Goal: Information Seeking & Learning: Learn about a topic

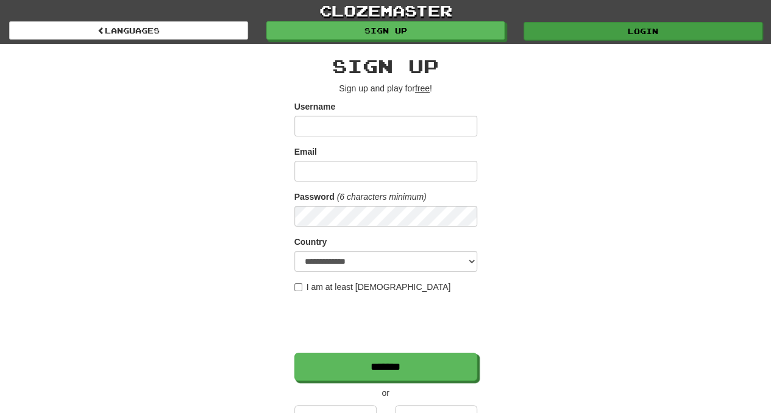
type input "*********"
click at [622, 28] on link "Login" at bounding box center [643, 31] width 239 height 18
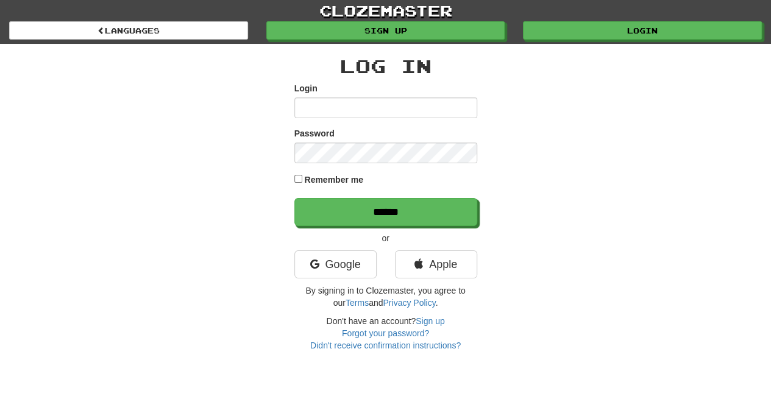
type input "*********"
click at [393, 226] on div "Log In Login ********* Password Remember me ****** or Google Apple By signing i…" at bounding box center [385, 204] width 183 height 296
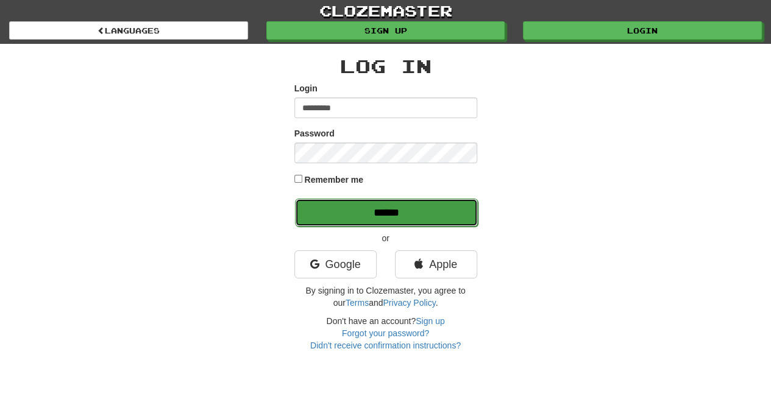
click at [432, 215] on input "******" at bounding box center [386, 213] width 183 height 28
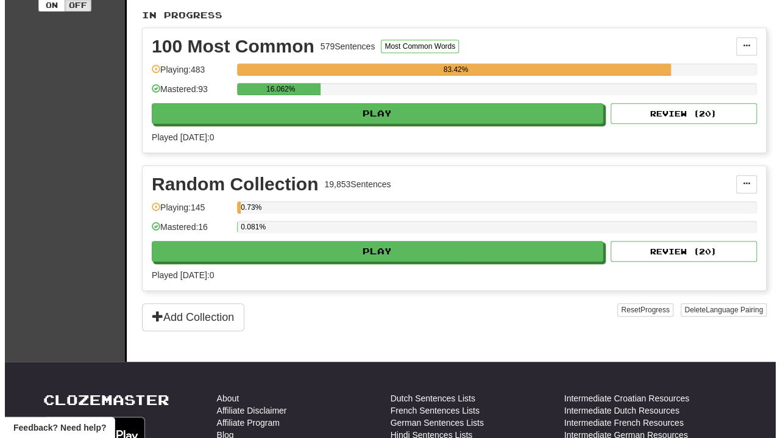
scroll to position [278, 0]
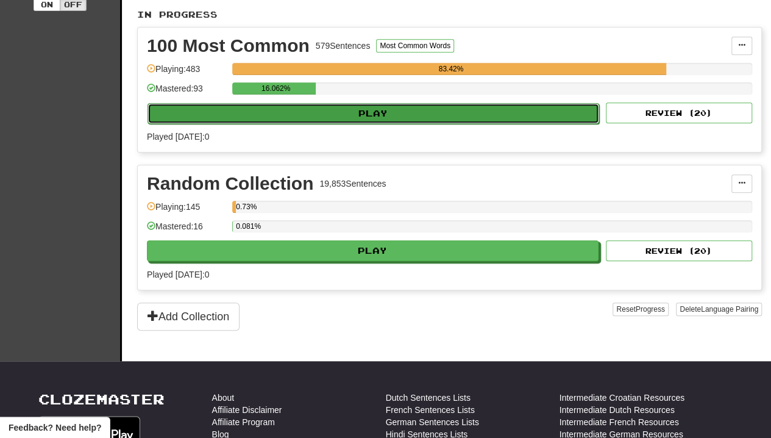
click at [376, 113] on button "Play" at bounding box center [374, 113] width 452 height 21
select select "**"
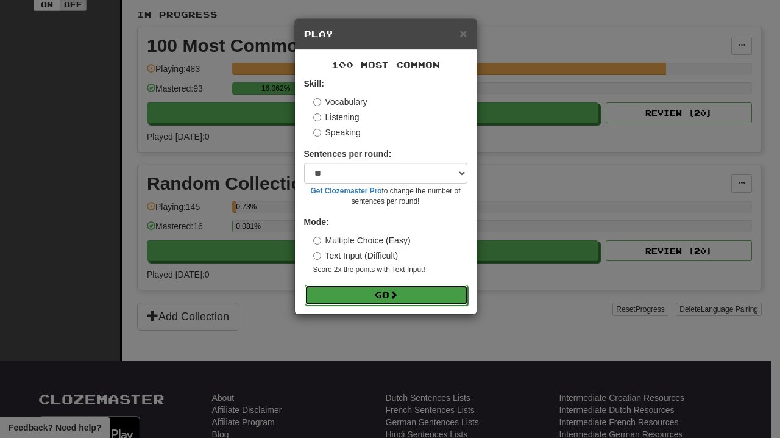
click at [387, 298] on button "Go" at bounding box center [386, 295] width 163 height 21
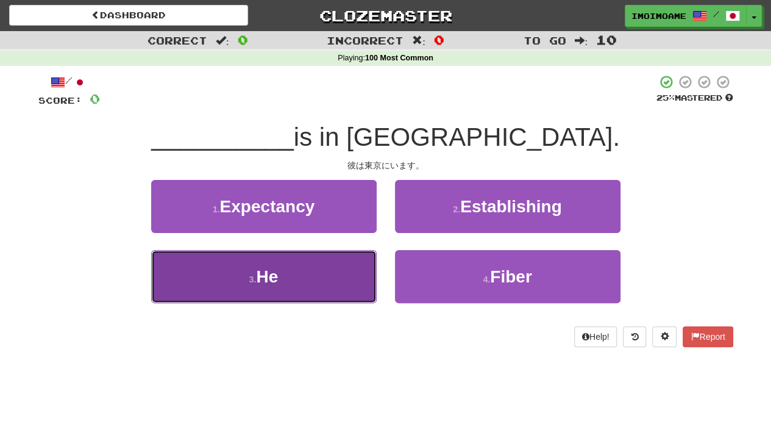
click at [326, 279] on button "3 . He" at bounding box center [264, 276] width 226 height 53
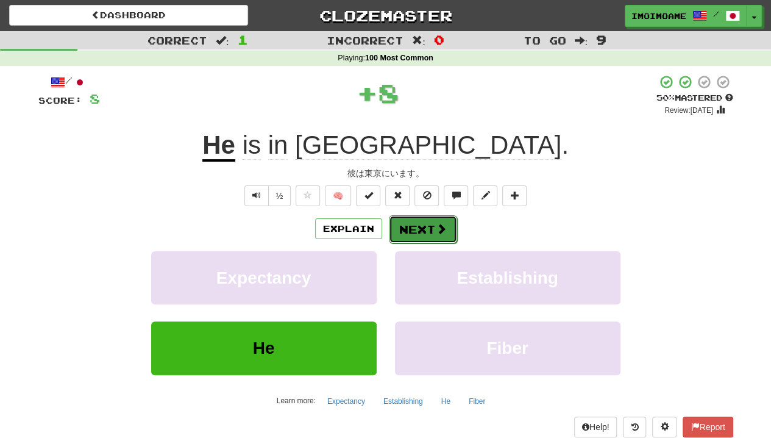
click at [418, 234] on button "Next" at bounding box center [423, 229] width 68 height 28
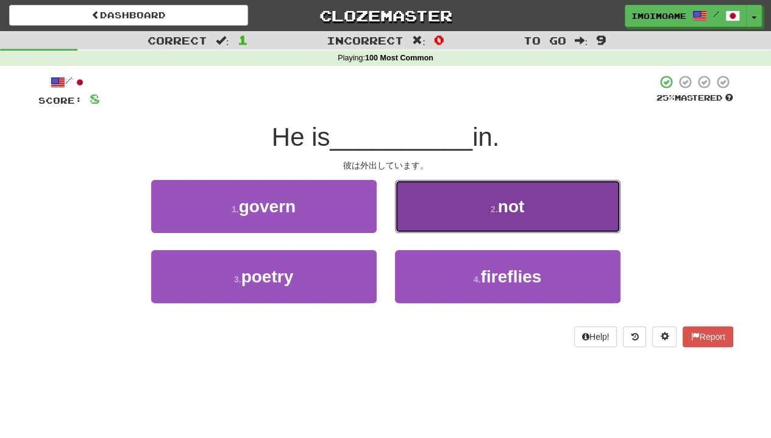
click at [541, 195] on button "2 . not" at bounding box center [508, 206] width 226 height 53
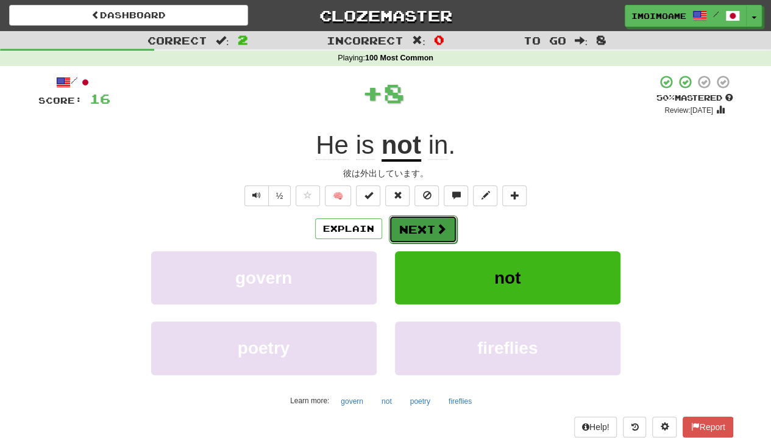
click at [424, 227] on button "Next" at bounding box center [423, 229] width 68 height 28
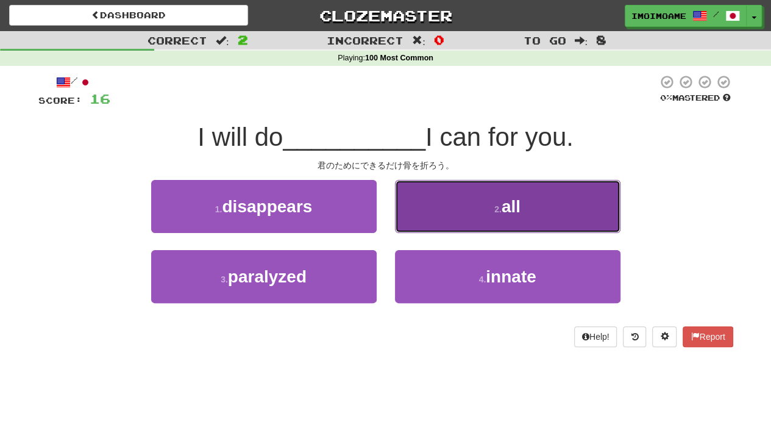
click at [492, 219] on button "2 . all" at bounding box center [508, 206] width 226 height 53
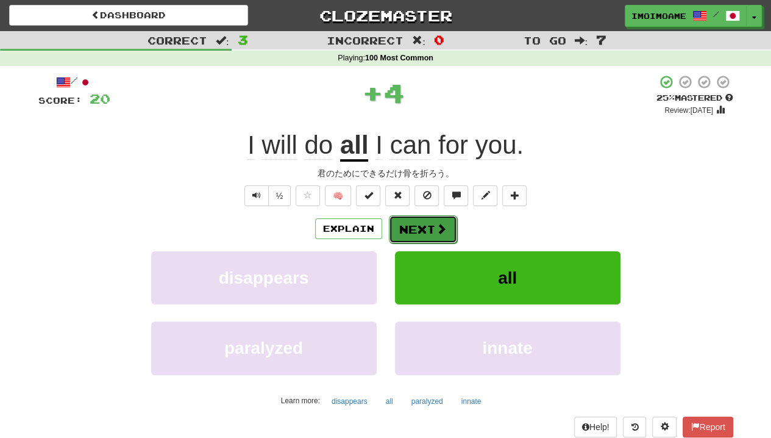
click at [433, 227] on button "Next" at bounding box center [423, 229] width 68 height 28
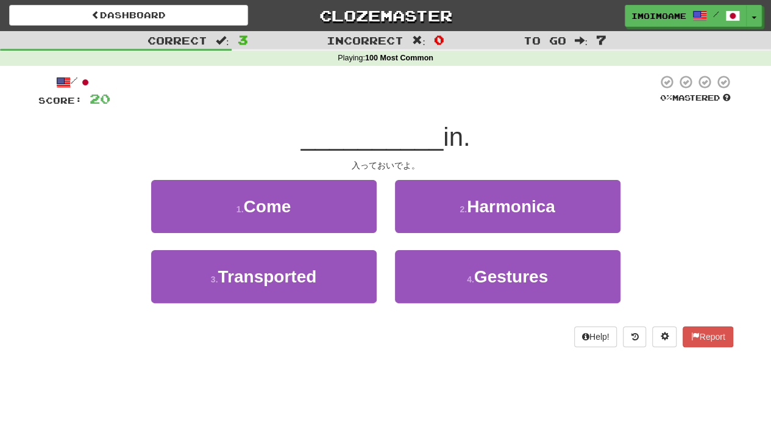
click at [384, 216] on div "1 . Come" at bounding box center [264, 215] width 244 height 70
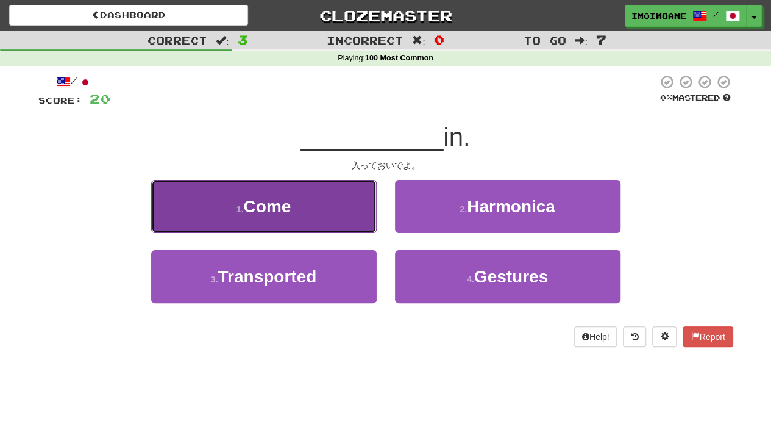
click at [362, 208] on button "1 . Come" at bounding box center [264, 206] width 226 height 53
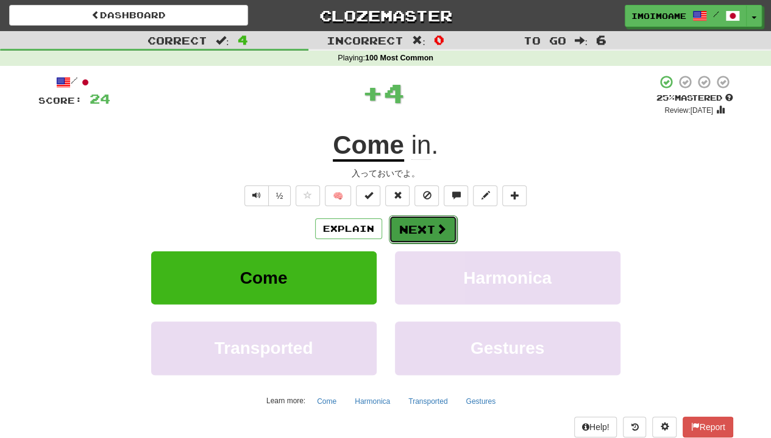
click at [429, 230] on button "Next" at bounding box center [423, 229] width 68 height 28
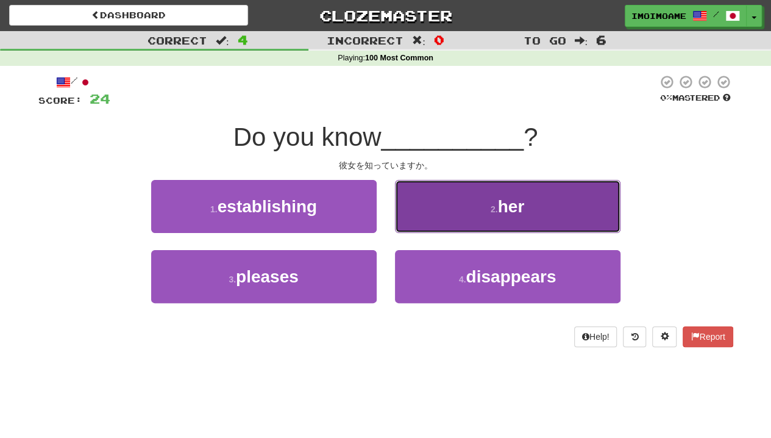
click at [468, 224] on button "2 . her" at bounding box center [508, 206] width 226 height 53
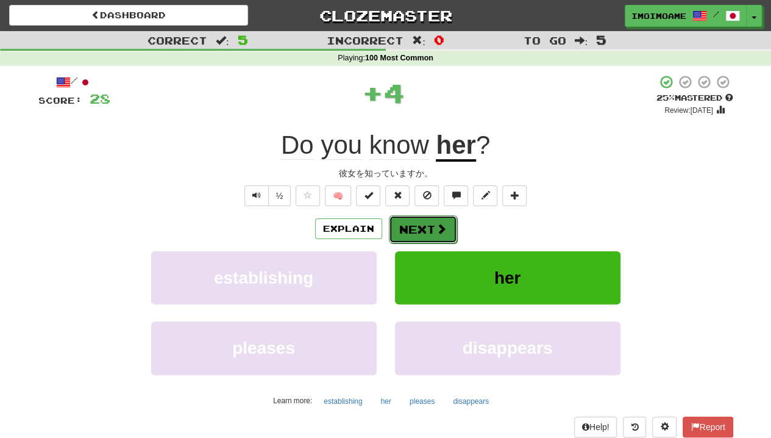
click at [429, 234] on button "Next" at bounding box center [423, 229] width 68 height 28
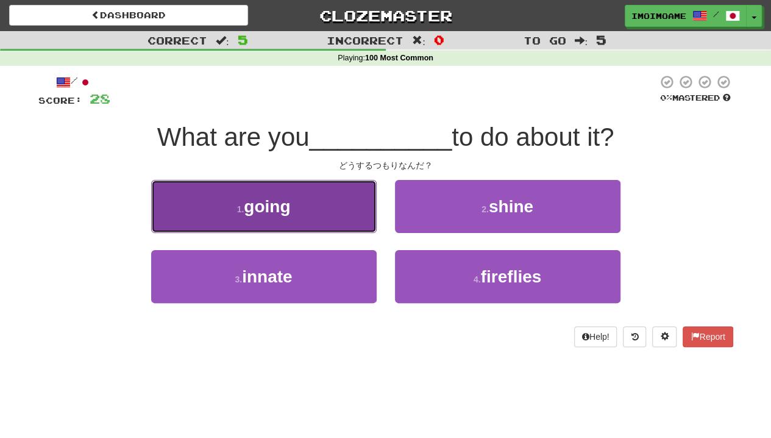
click at [329, 227] on button "1 . going" at bounding box center [264, 206] width 226 height 53
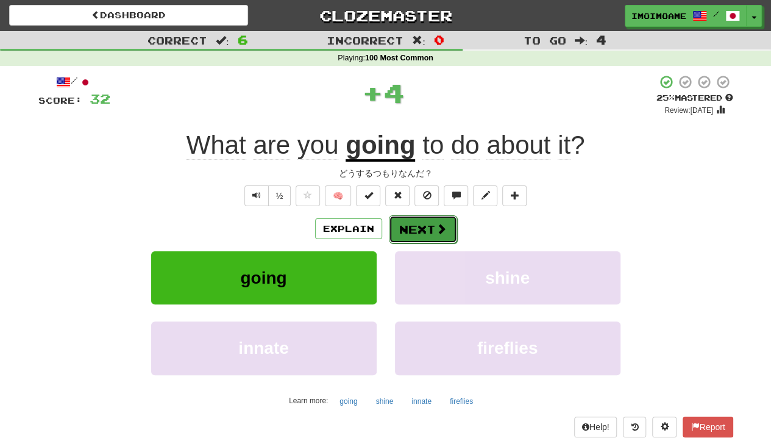
click at [436, 234] on span at bounding box center [441, 228] width 11 height 11
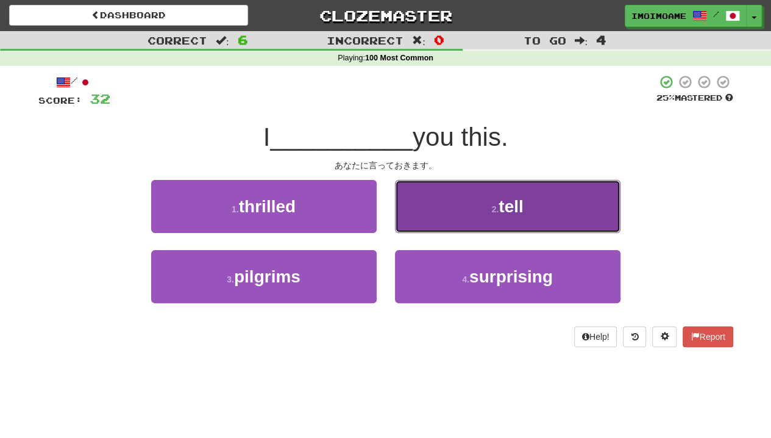
click at [455, 215] on button "2 . tell" at bounding box center [508, 206] width 226 height 53
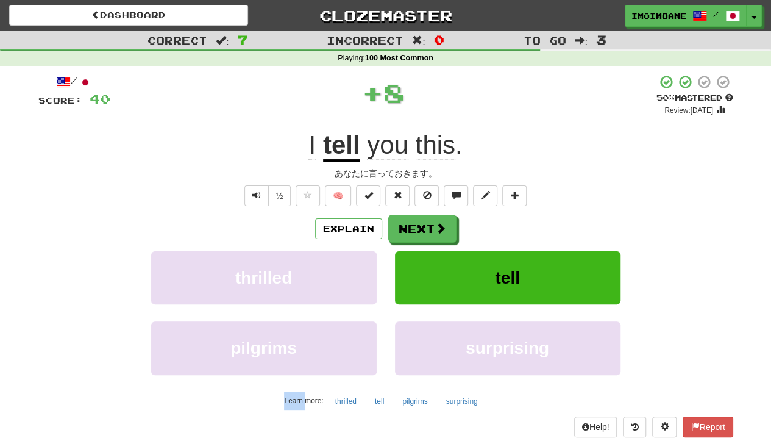
click at [455, 215] on div "Explain Next" at bounding box center [385, 229] width 695 height 28
drag, startPoint x: 455, startPoint y: 215, endPoint x: 437, endPoint y: 233, distance: 25.0
click at [437, 233] on span at bounding box center [441, 228] width 11 height 11
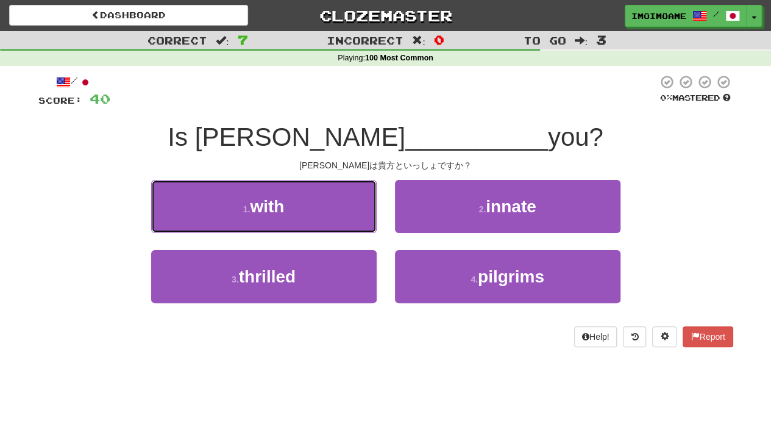
drag, startPoint x: 341, startPoint y: 208, endPoint x: 305, endPoint y: 209, distance: 36.6
click at [305, 209] on button "1 . with" at bounding box center [264, 206] width 226 height 53
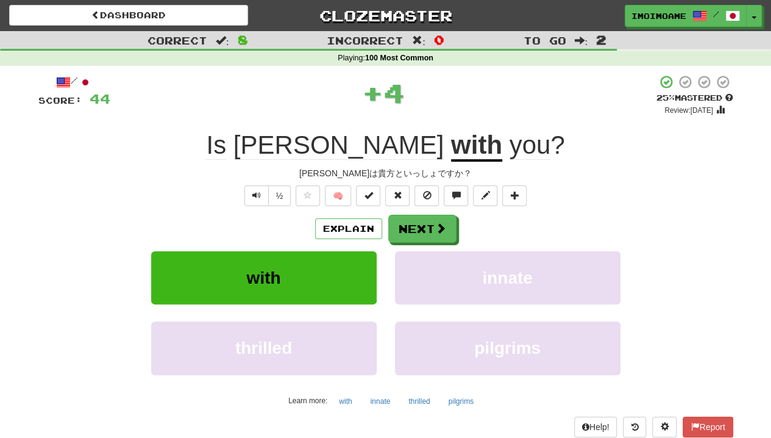
click at [305, 209] on div "/ Score: 44 + 4 25 % Mastered Review: 2025-09-19 Is Tom with you ? トムは貴方といっしょです…" at bounding box center [385, 265] width 695 height 382
click at [436, 225] on span at bounding box center [441, 228] width 11 height 11
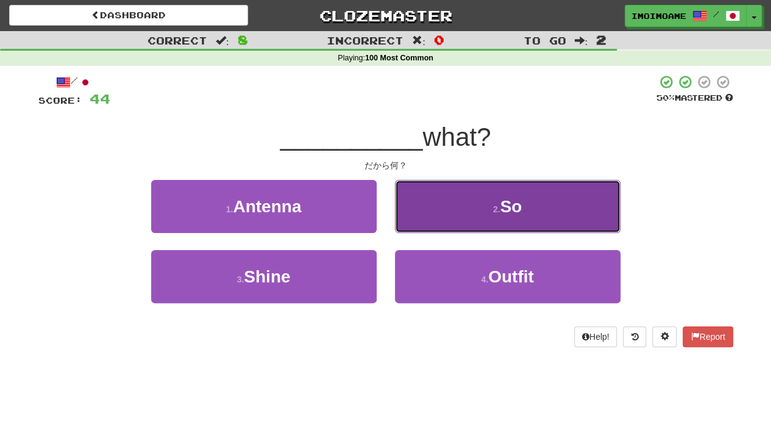
click at [435, 214] on button "2 . So" at bounding box center [508, 206] width 226 height 53
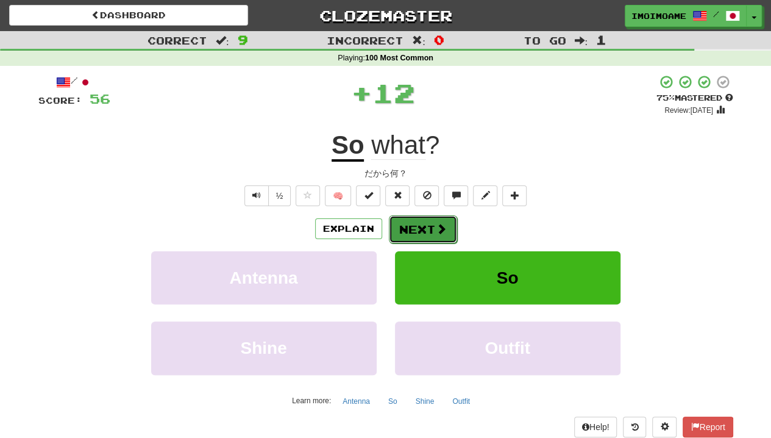
click at [417, 238] on button "Next" at bounding box center [423, 229] width 68 height 28
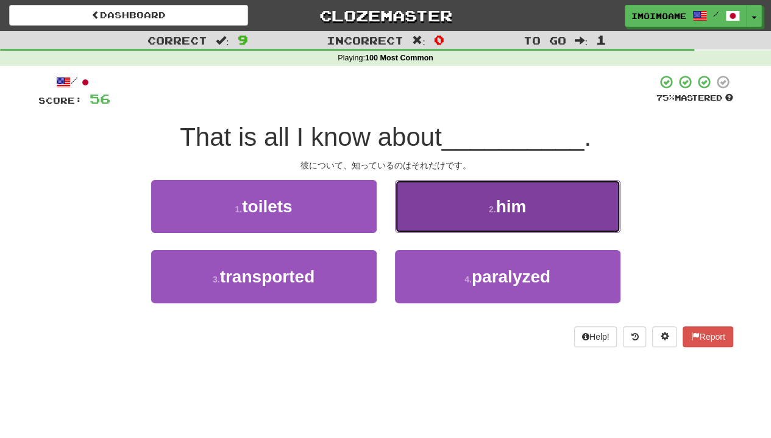
click at [433, 223] on button "2 . him" at bounding box center [508, 206] width 226 height 53
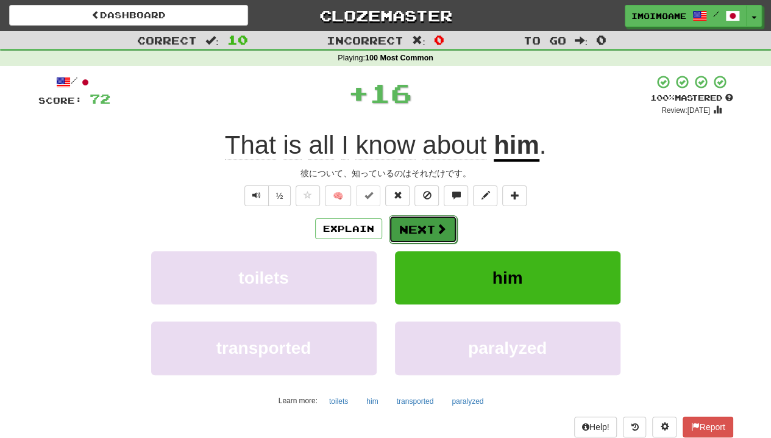
click at [420, 224] on button "Next" at bounding box center [423, 229] width 68 height 28
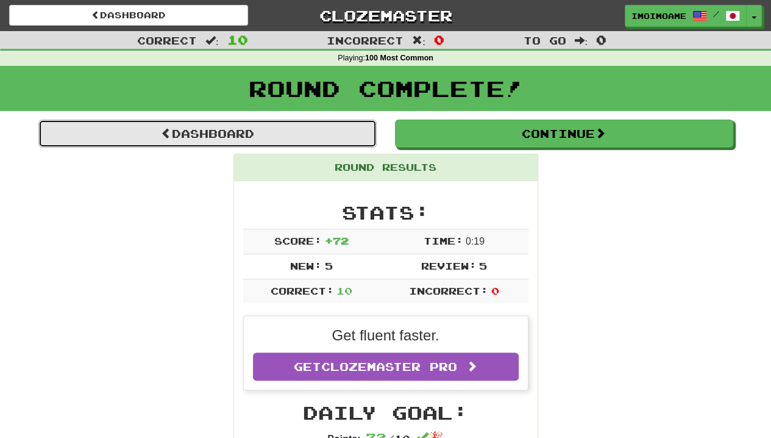
click at [323, 126] on link "Dashboard" at bounding box center [207, 133] width 338 height 28
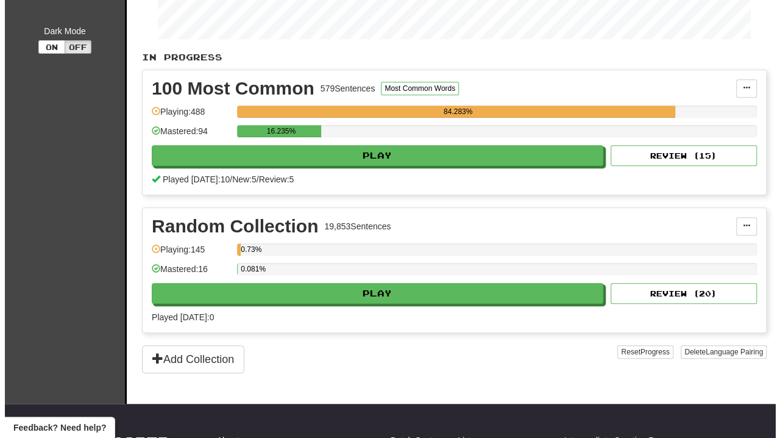
scroll to position [236, 0]
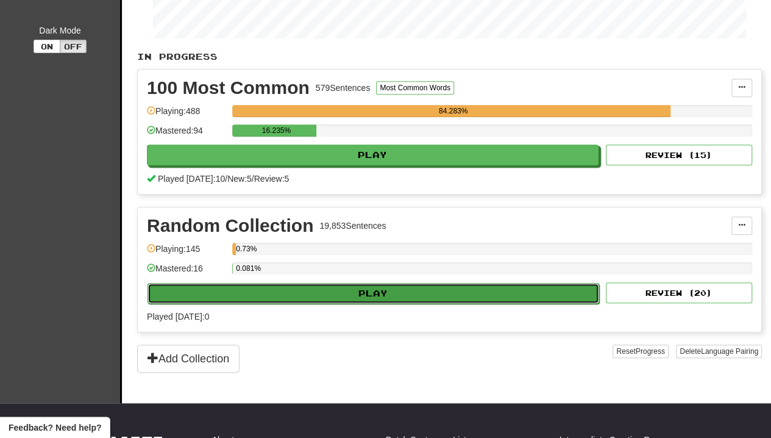
click at [402, 289] on button "Play" at bounding box center [374, 293] width 452 height 21
select select "**"
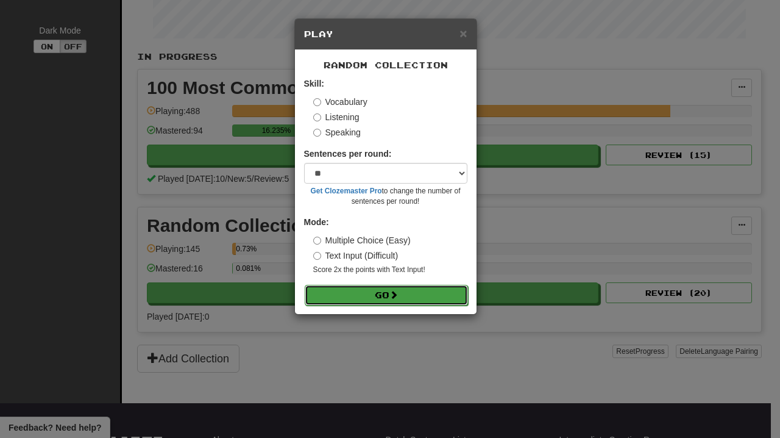
click at [429, 291] on button "Go" at bounding box center [386, 295] width 163 height 21
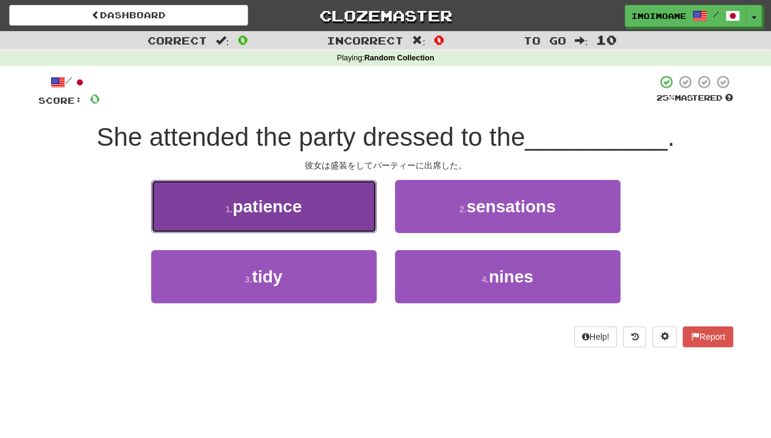
click at [324, 207] on button "1 . patience" at bounding box center [264, 206] width 226 height 53
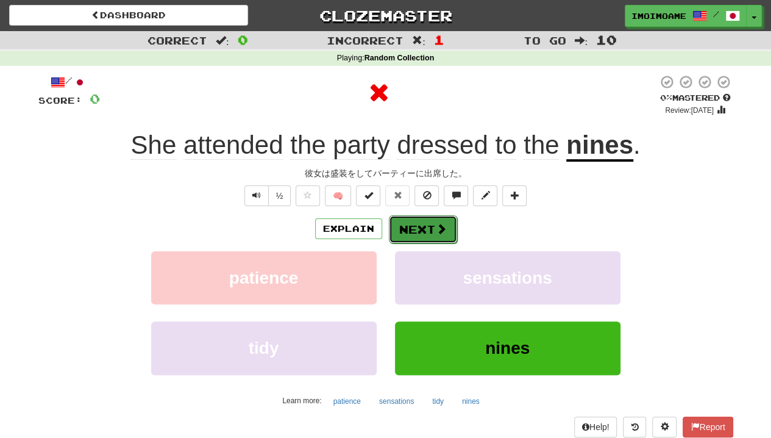
click at [426, 227] on button "Next" at bounding box center [423, 229] width 68 height 28
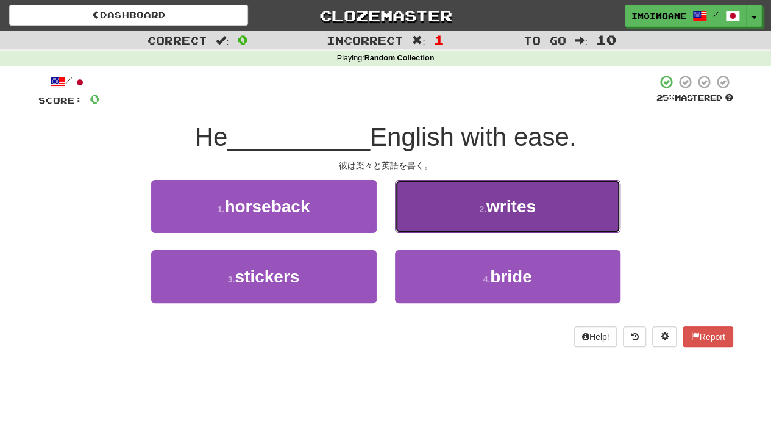
click at [484, 226] on button "2 . writes" at bounding box center [508, 206] width 226 height 53
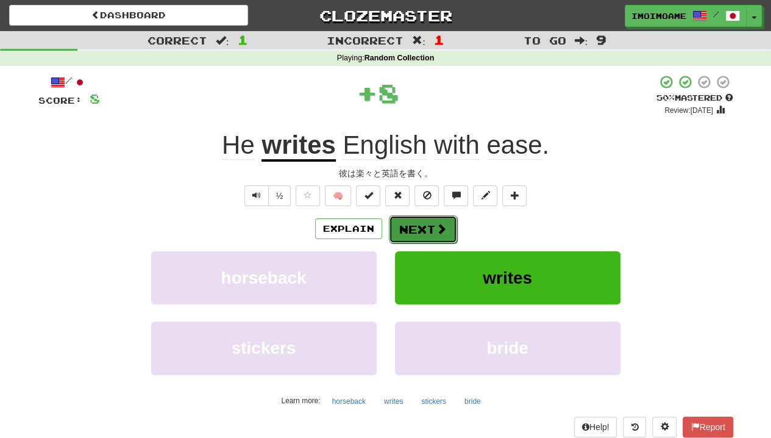
click at [422, 238] on button "Next" at bounding box center [423, 229] width 68 height 28
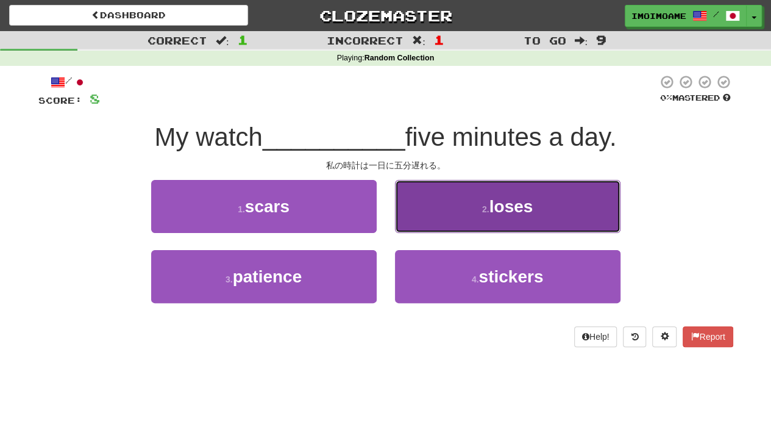
click at [510, 211] on span "loses" at bounding box center [512, 206] width 44 height 19
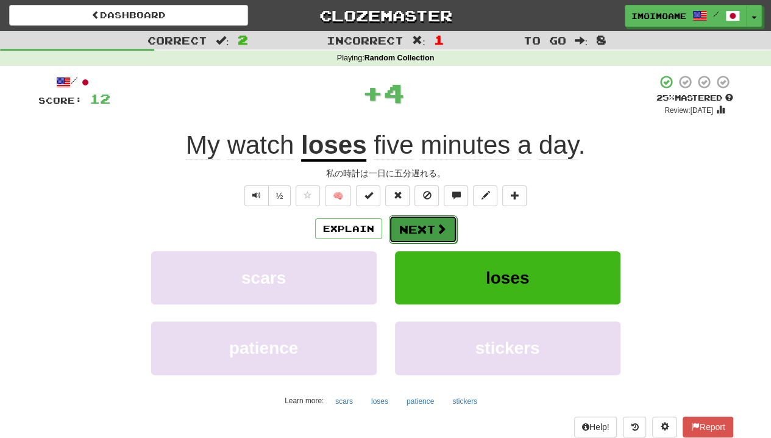
click at [436, 223] on span at bounding box center [441, 228] width 11 height 11
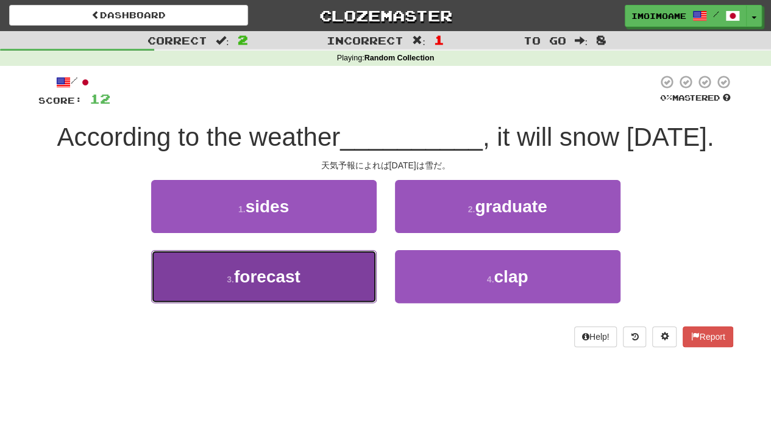
click at [331, 298] on button "3 . forecast" at bounding box center [264, 276] width 226 height 53
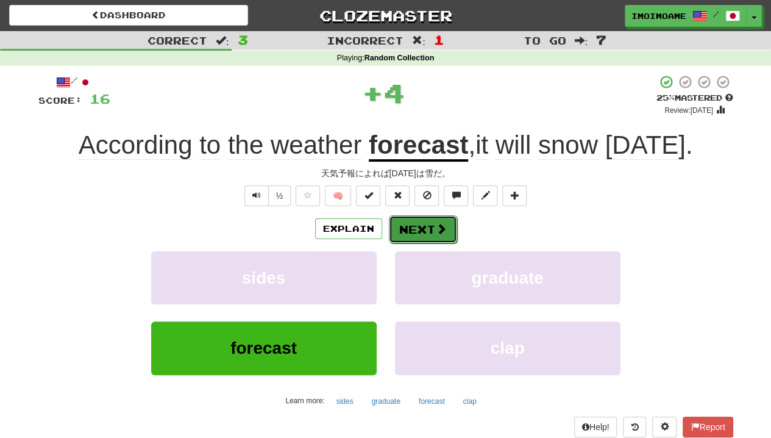
click at [432, 221] on button "Next" at bounding box center [423, 229] width 68 height 28
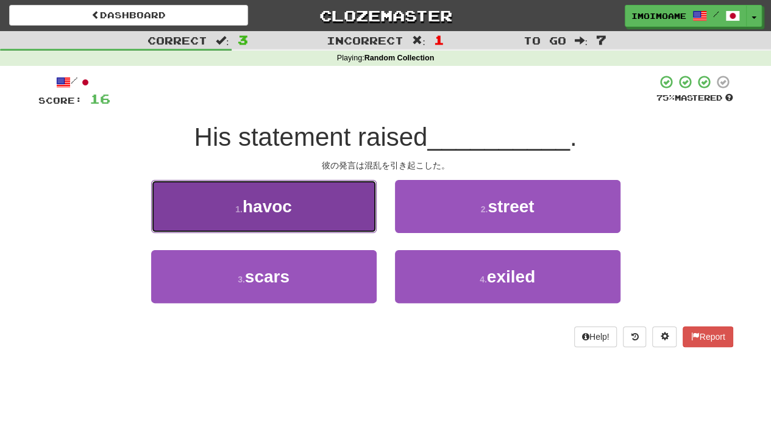
click at [284, 221] on button "1 . havoc" at bounding box center [264, 206] width 226 height 53
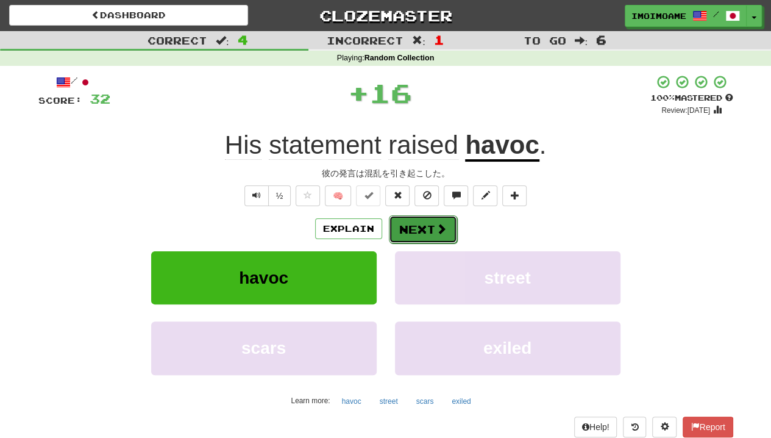
click at [417, 233] on button "Next" at bounding box center [423, 229] width 68 height 28
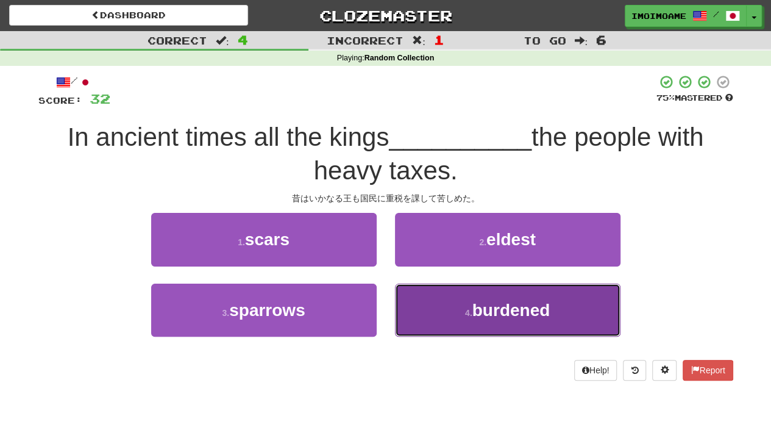
click at [471, 295] on button "4 . burdened" at bounding box center [508, 309] width 226 height 53
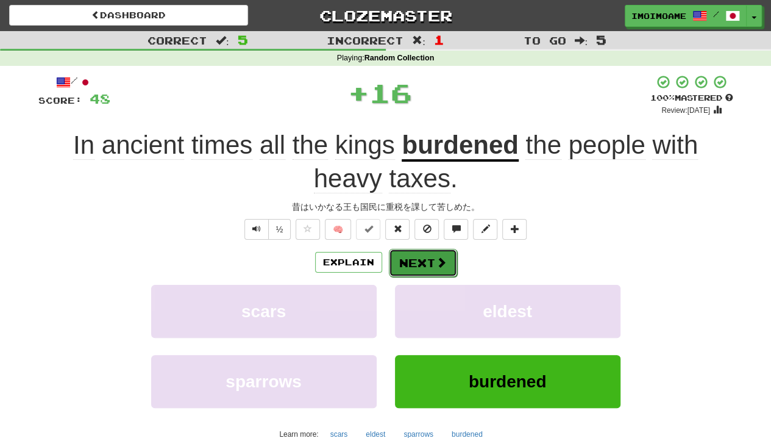
click at [427, 258] on button "Next" at bounding box center [423, 263] width 68 height 28
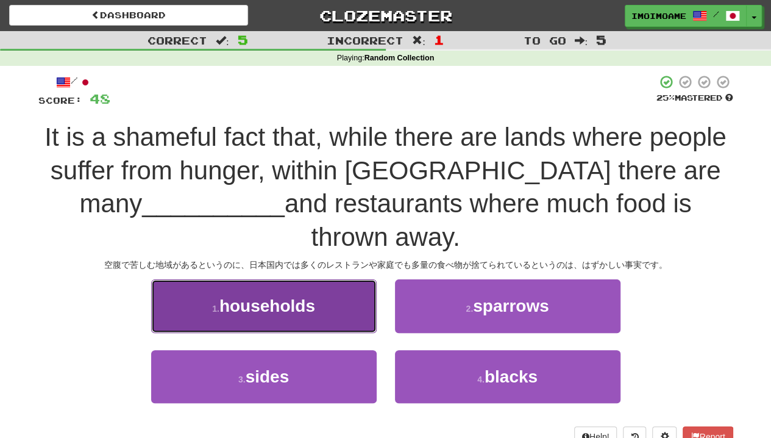
click at [313, 283] on button "1 . households" at bounding box center [264, 305] width 226 height 53
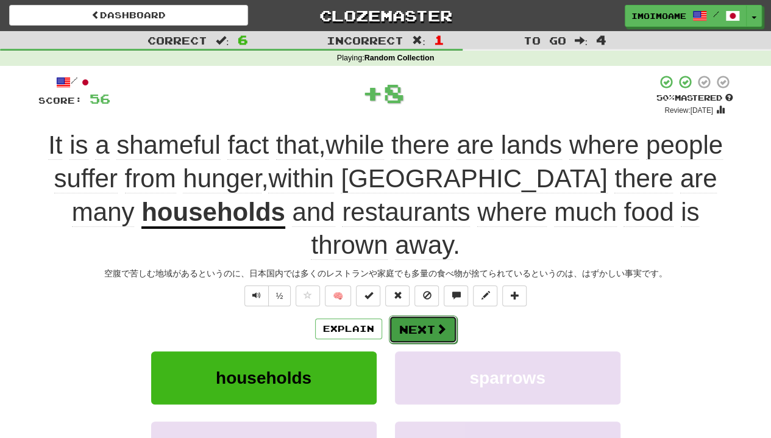
click at [430, 315] on button "Next" at bounding box center [423, 329] width 68 height 28
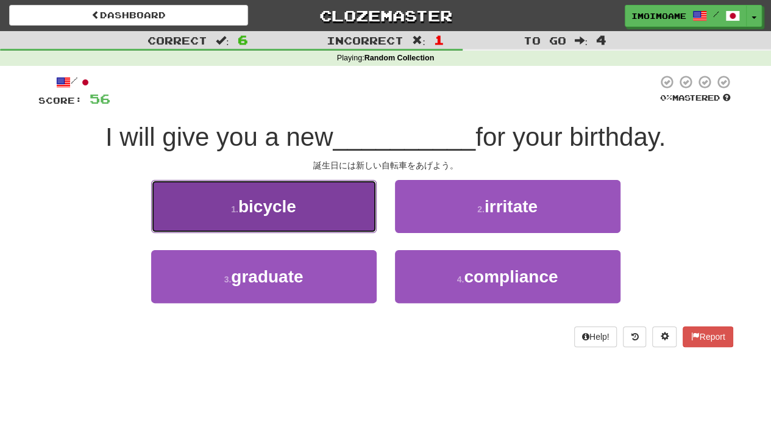
click at [233, 193] on button "1 . bicycle" at bounding box center [264, 206] width 226 height 53
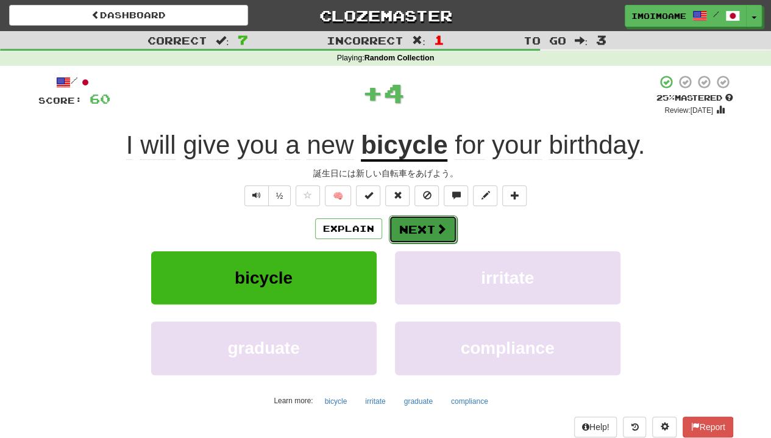
click at [430, 229] on button "Next" at bounding box center [423, 229] width 68 height 28
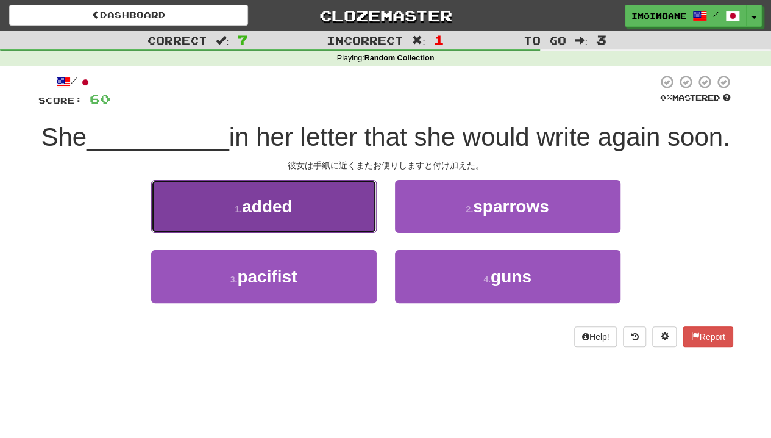
click at [361, 229] on button "1 . added" at bounding box center [264, 206] width 226 height 53
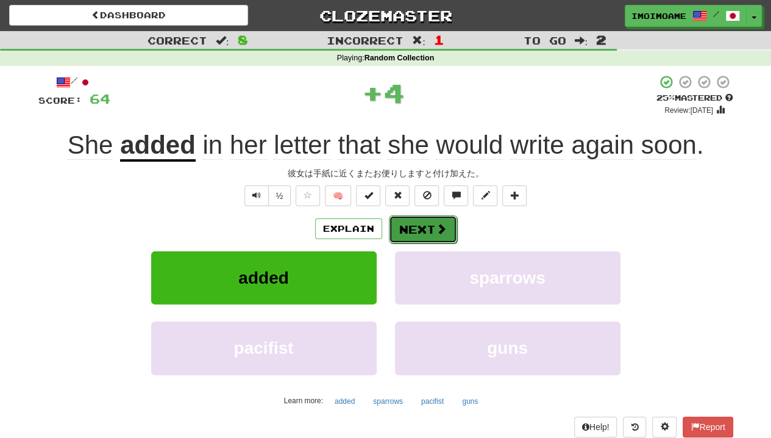
click at [420, 224] on button "Next" at bounding box center [423, 229] width 68 height 28
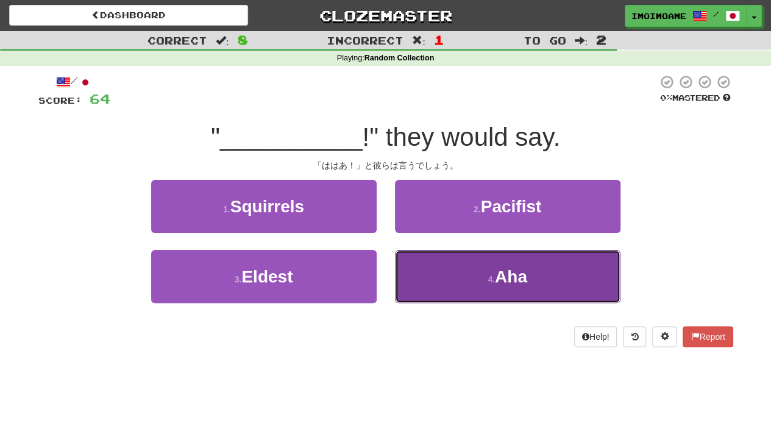
click at [478, 285] on button "4 . Aha" at bounding box center [508, 276] width 226 height 53
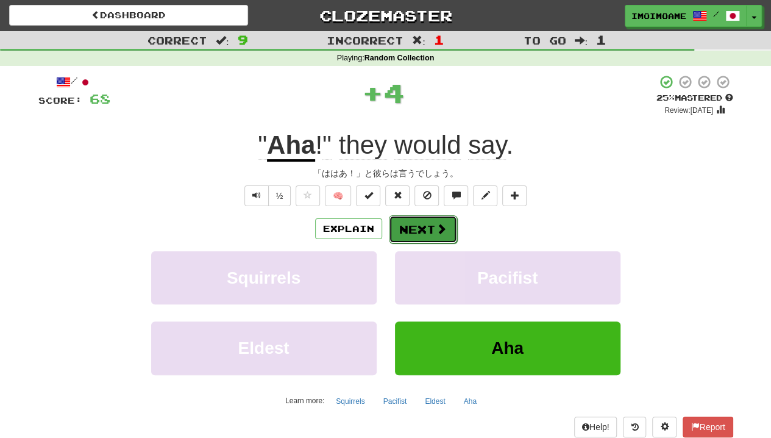
click at [426, 225] on button "Next" at bounding box center [423, 229] width 68 height 28
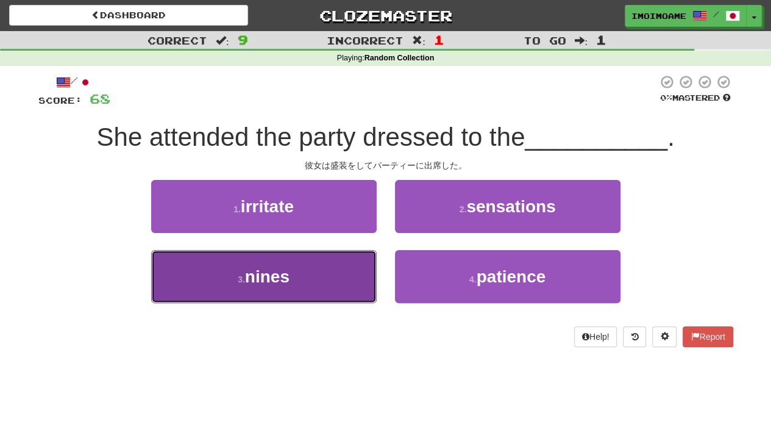
click at [294, 295] on button "3 . nines" at bounding box center [264, 276] width 226 height 53
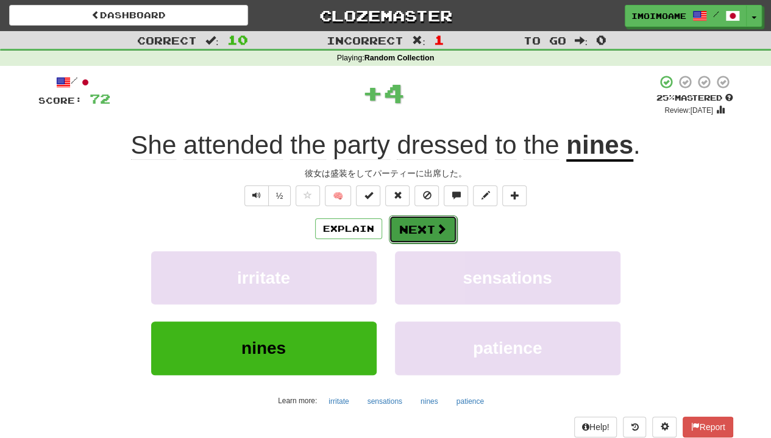
click at [439, 223] on span at bounding box center [441, 228] width 11 height 11
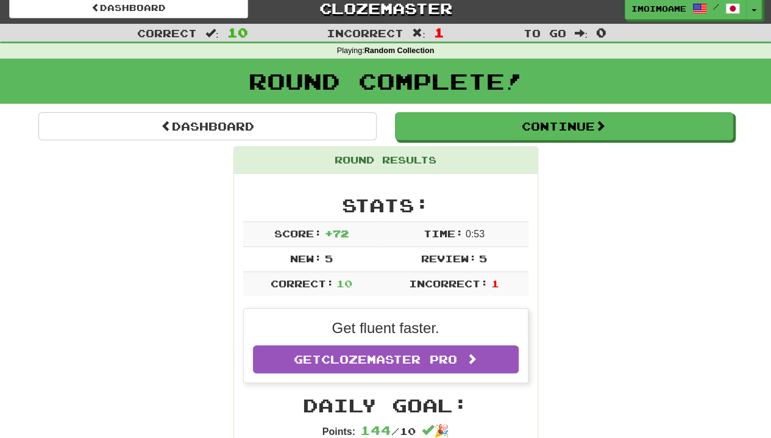
scroll to position [6, 0]
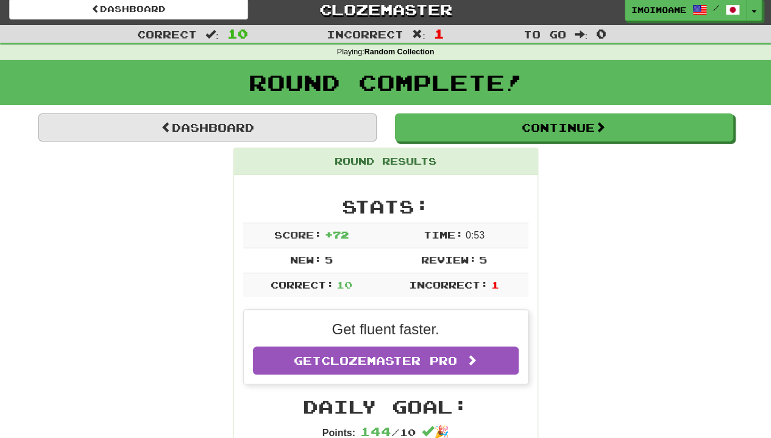
drag, startPoint x: 311, startPoint y: 144, endPoint x: 311, endPoint y: 137, distance: 7.3
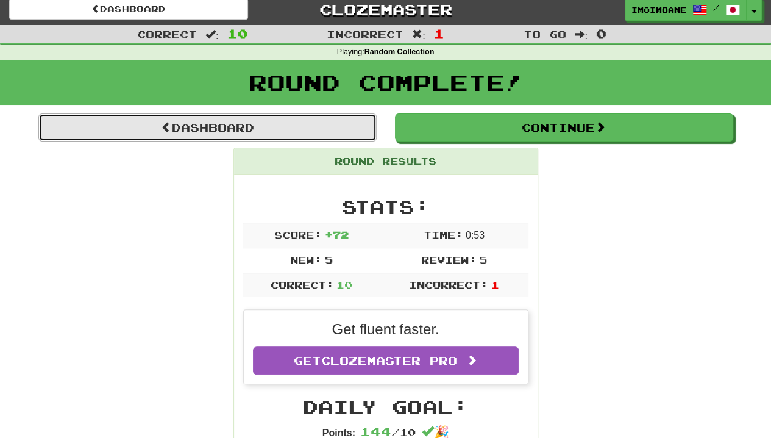
click at [311, 137] on link "Dashboard" at bounding box center [207, 127] width 338 height 28
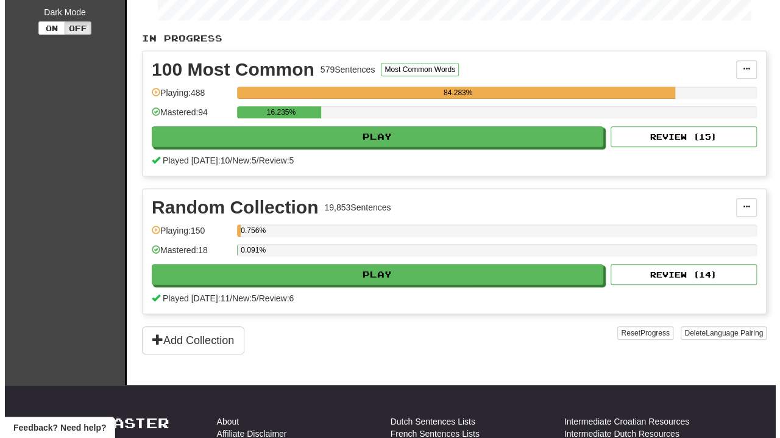
scroll to position [258, 0]
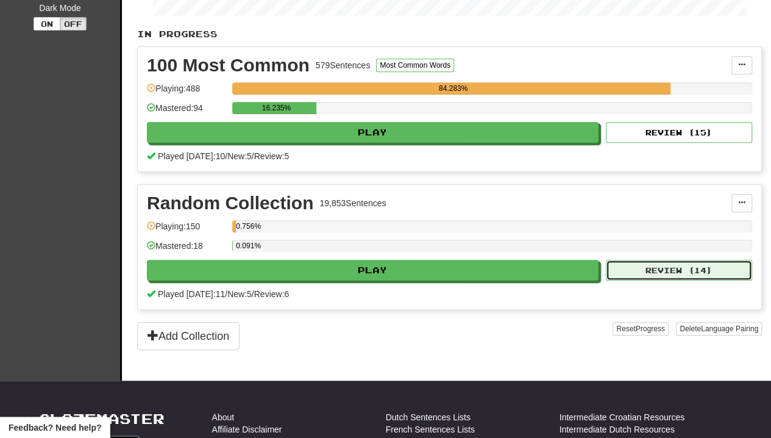
click at [683, 264] on button "Review ( 14 )" at bounding box center [679, 270] width 146 height 21
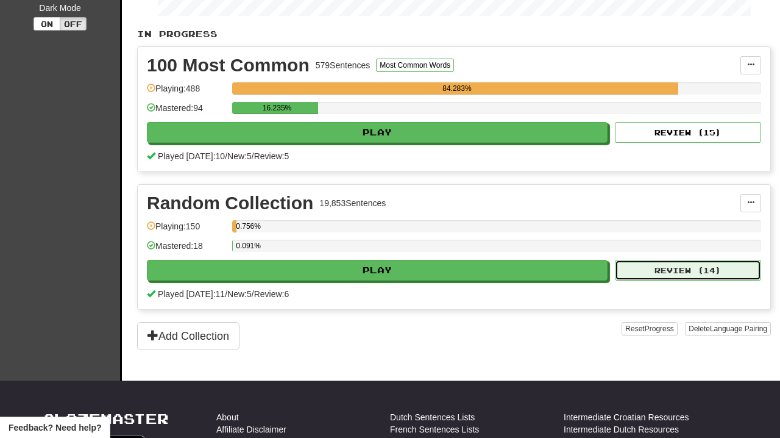
select select "**"
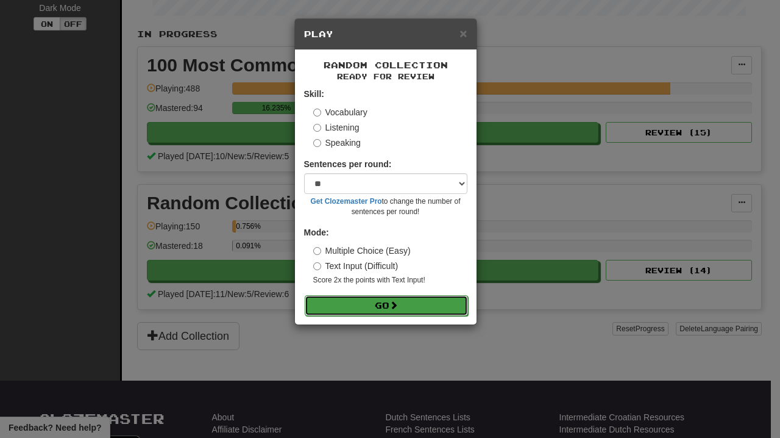
click at [419, 301] on button "Go" at bounding box center [386, 305] width 163 height 21
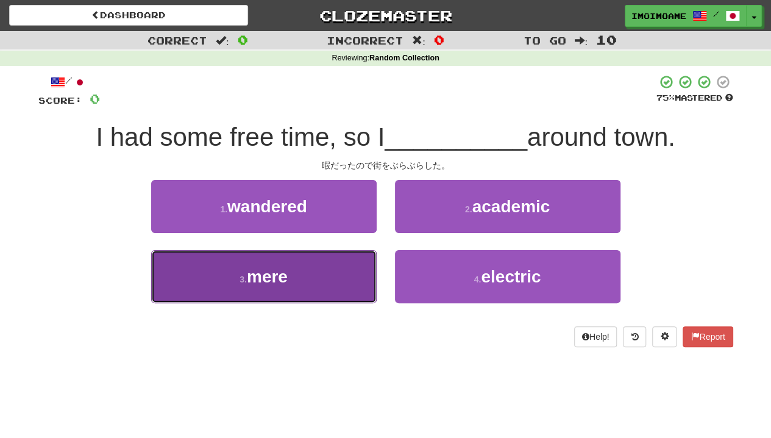
click at [301, 288] on button "3 . mere" at bounding box center [264, 276] width 226 height 53
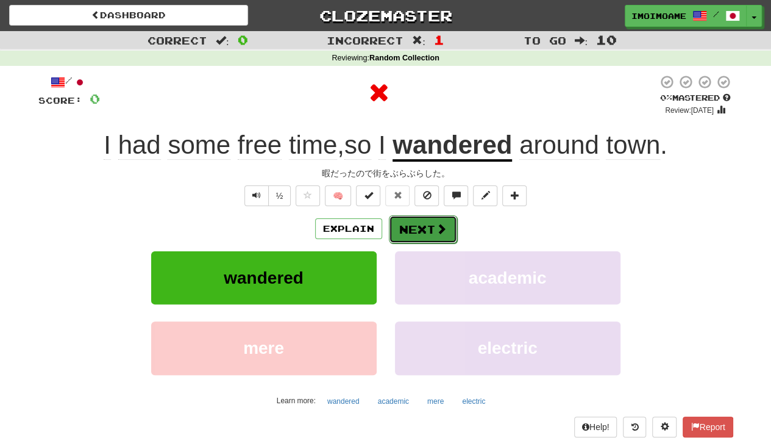
click at [419, 239] on button "Next" at bounding box center [423, 229] width 68 height 28
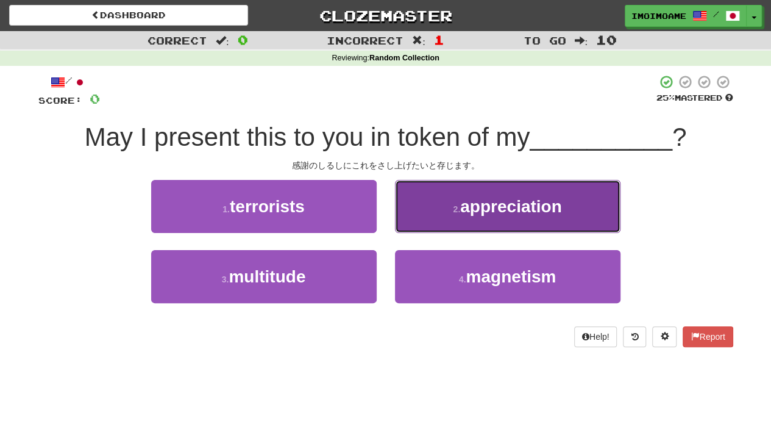
click at [474, 204] on span "appreciation" at bounding box center [510, 206] width 101 height 19
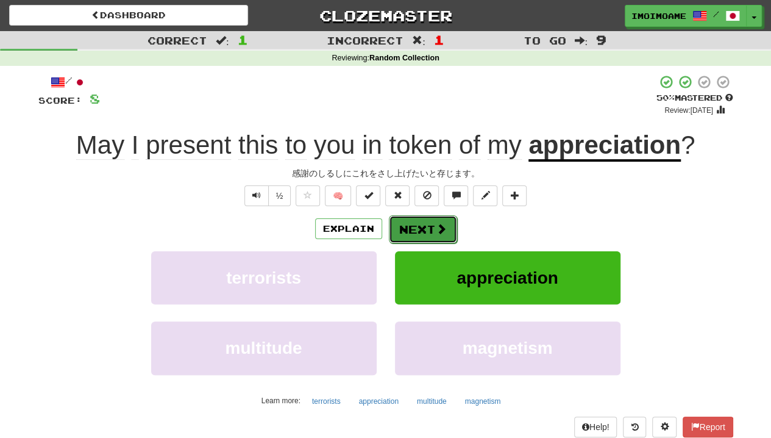
click at [430, 217] on button "Next" at bounding box center [423, 229] width 68 height 28
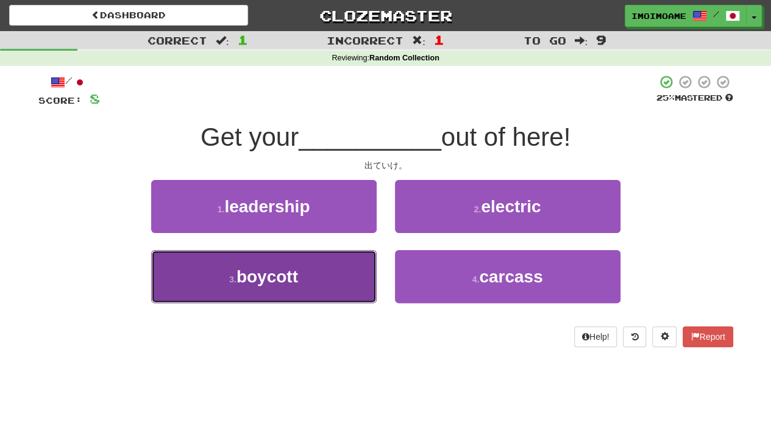
click at [344, 288] on button "3 . boycott" at bounding box center [264, 276] width 226 height 53
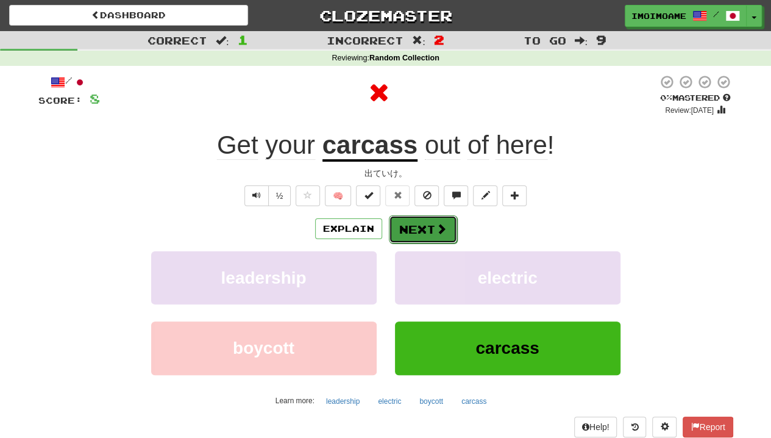
click at [422, 233] on button "Next" at bounding box center [423, 229] width 68 height 28
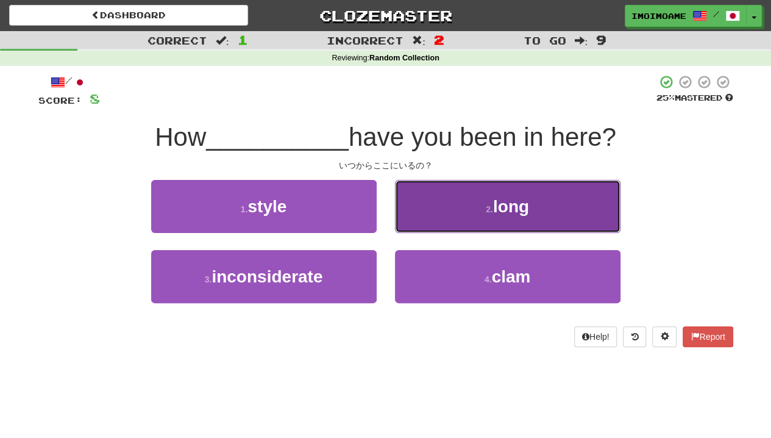
click at [515, 202] on span "long" at bounding box center [511, 206] width 36 height 19
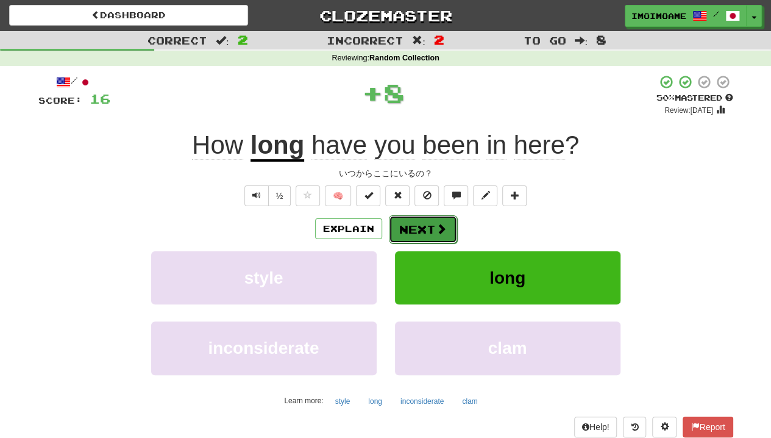
click at [418, 228] on button "Next" at bounding box center [423, 229] width 68 height 28
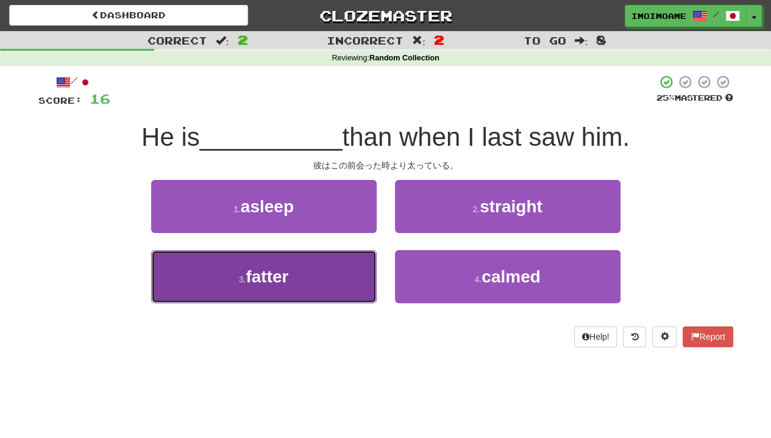
click at [318, 271] on button "3 . fatter" at bounding box center [264, 276] width 226 height 53
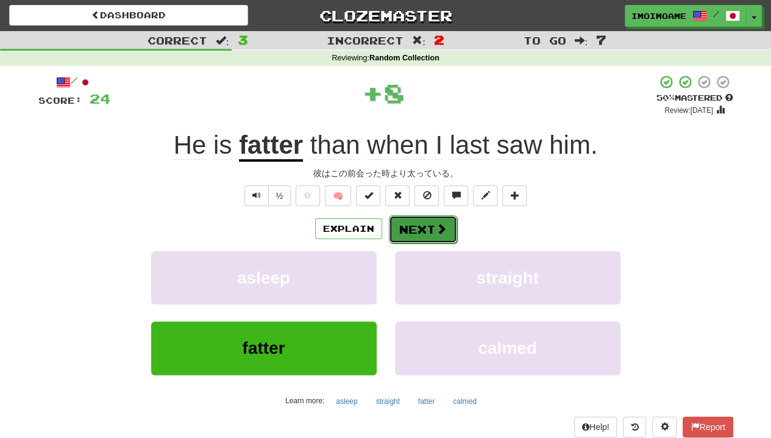
click at [405, 222] on button "Next" at bounding box center [423, 229] width 68 height 28
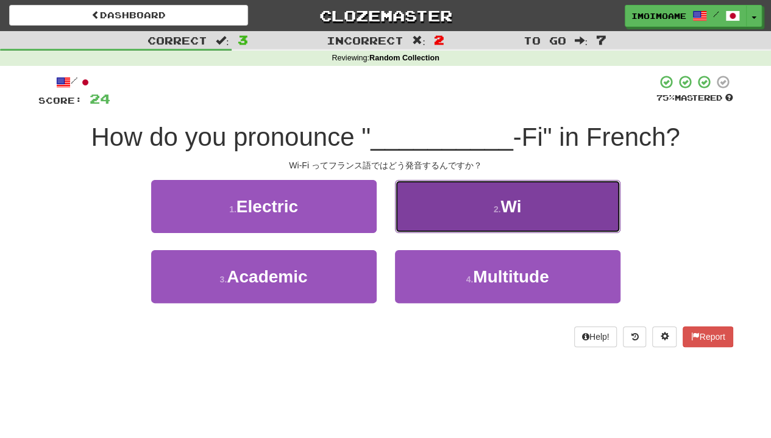
click at [444, 193] on button "2 . Wi" at bounding box center [508, 206] width 226 height 53
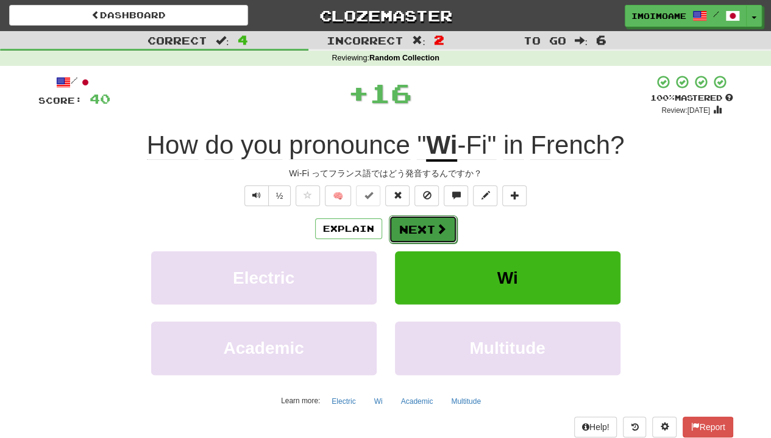
click at [444, 232] on span at bounding box center [441, 228] width 11 height 11
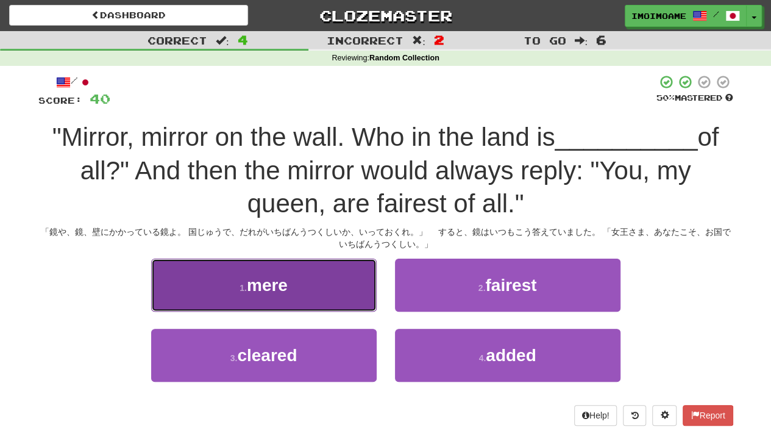
click at [345, 289] on button "1 . mere" at bounding box center [264, 284] width 226 height 53
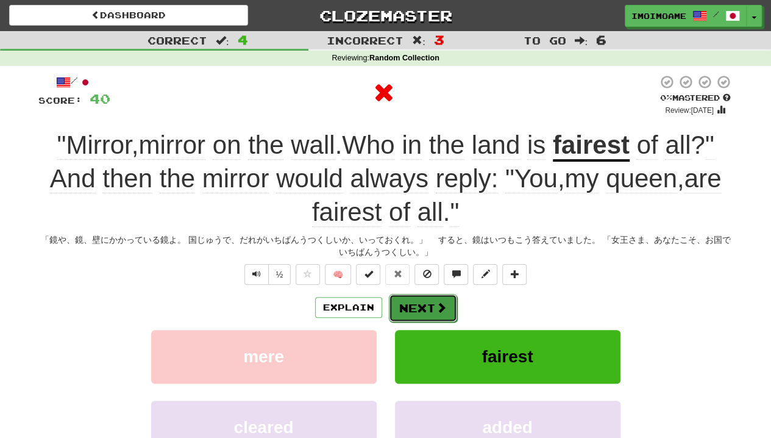
click at [438, 306] on span at bounding box center [441, 307] width 11 height 11
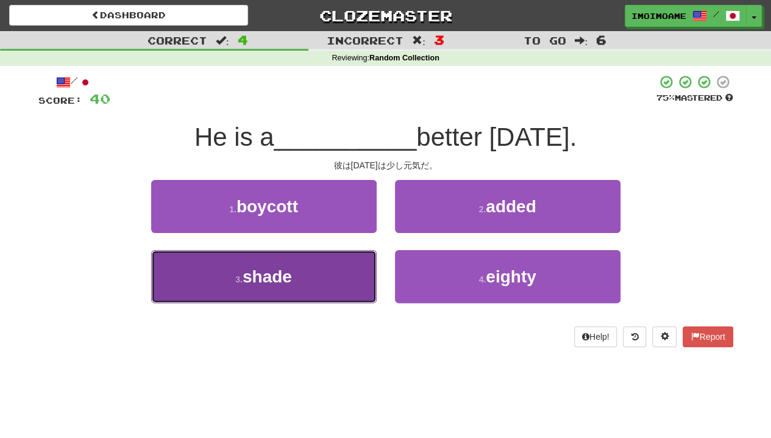
click at [284, 279] on span "shade" at bounding box center [267, 276] width 49 height 19
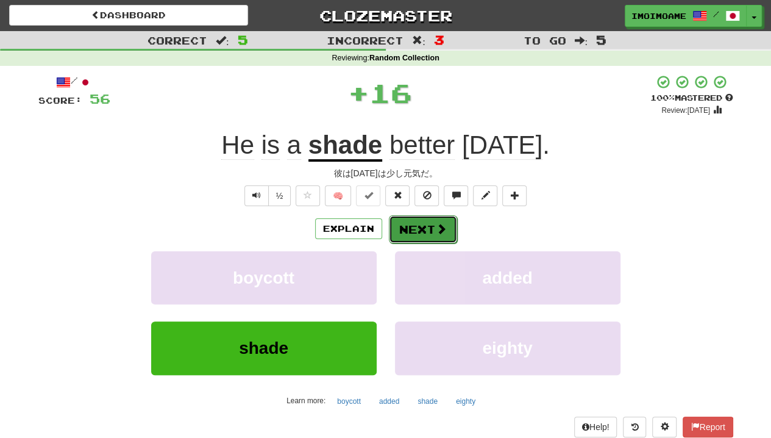
click at [424, 227] on button "Next" at bounding box center [423, 229] width 68 height 28
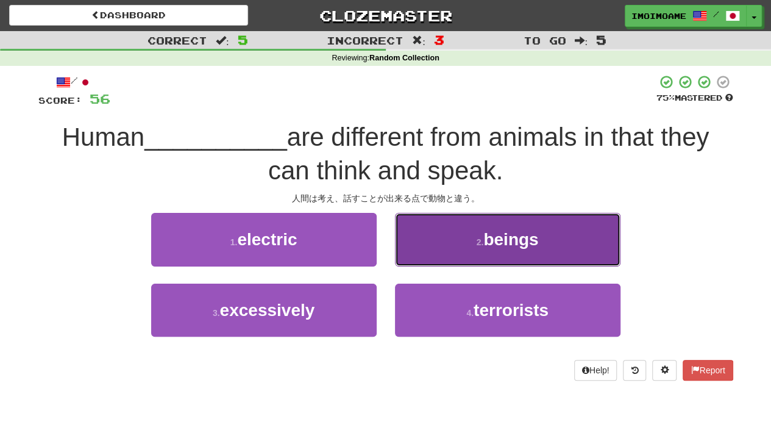
click at [490, 243] on span "beings" at bounding box center [510, 239] width 55 height 19
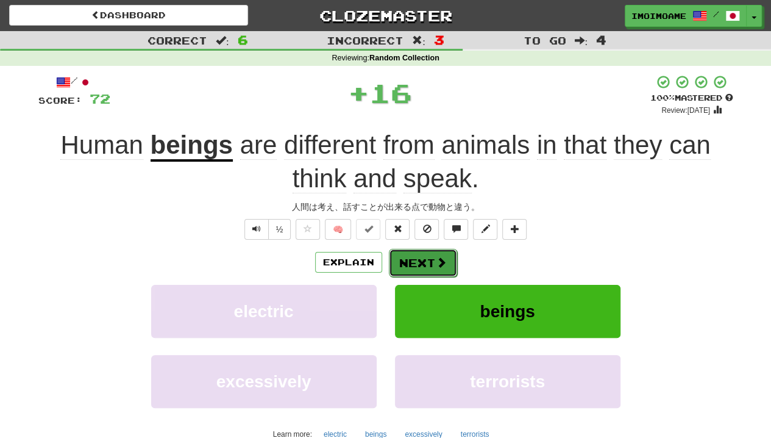
click at [423, 251] on button "Next" at bounding box center [423, 263] width 68 height 28
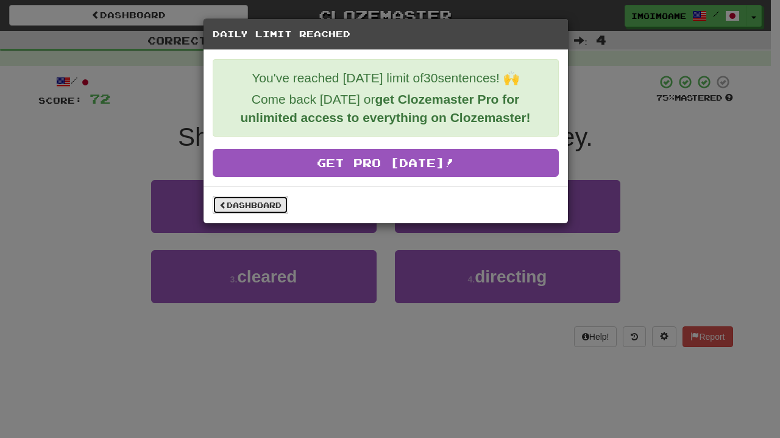
click at [268, 203] on link "Dashboard" at bounding box center [251, 205] width 76 height 18
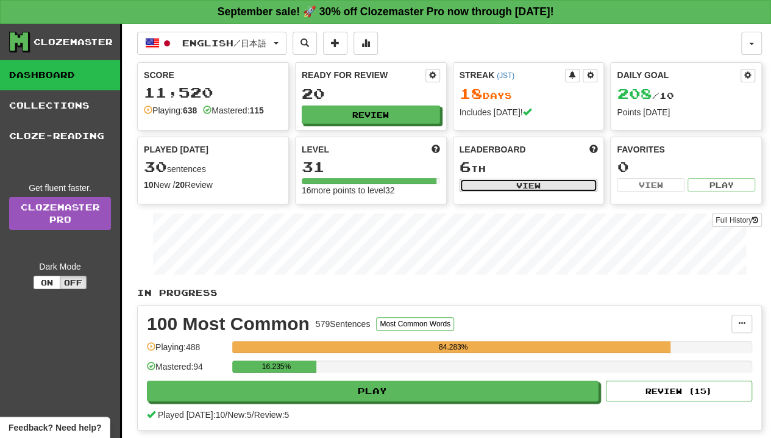
click at [540, 183] on button "View" at bounding box center [529, 185] width 138 height 13
select select "**********"
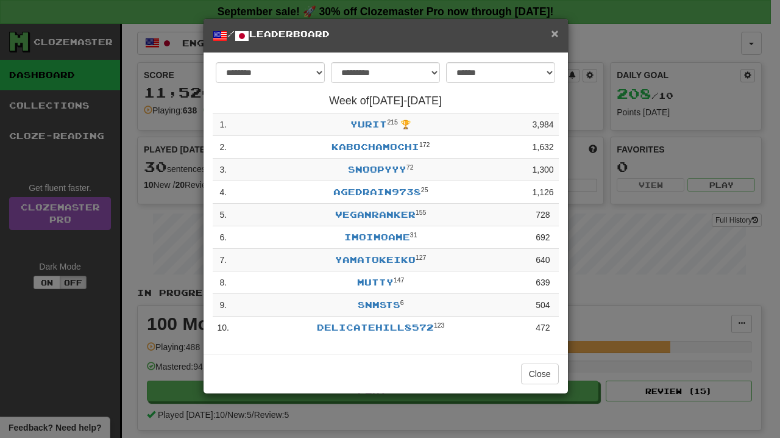
click at [557, 32] on span "×" at bounding box center [554, 33] width 7 height 14
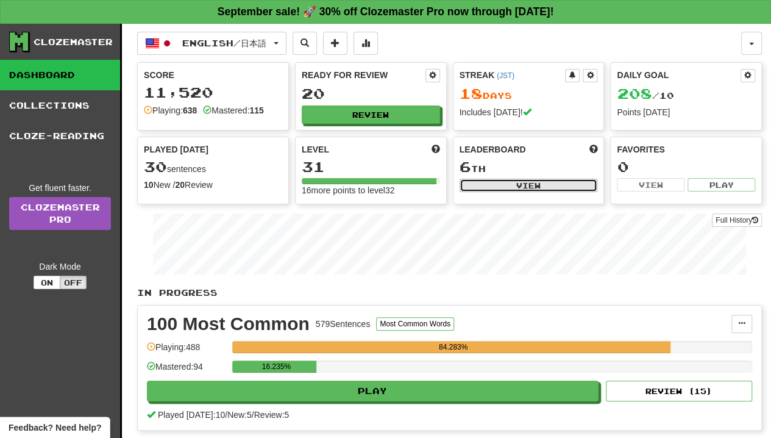
click at [523, 184] on button "View" at bounding box center [529, 185] width 138 height 13
select select "**********"
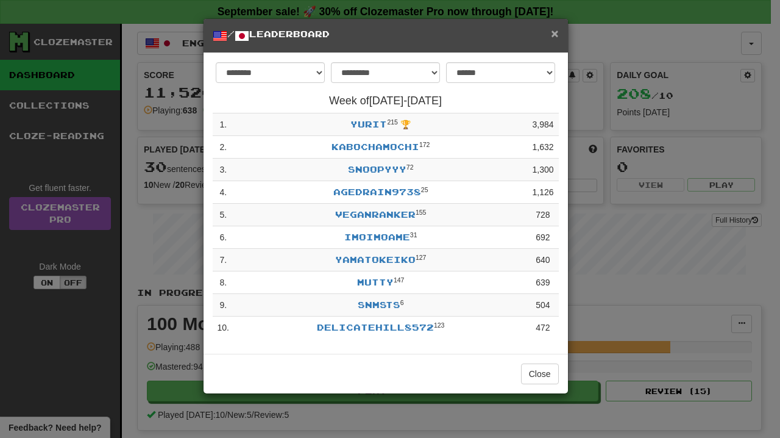
click at [558, 35] on span "×" at bounding box center [554, 33] width 7 height 14
